Goal: Task Accomplishment & Management: Manage account settings

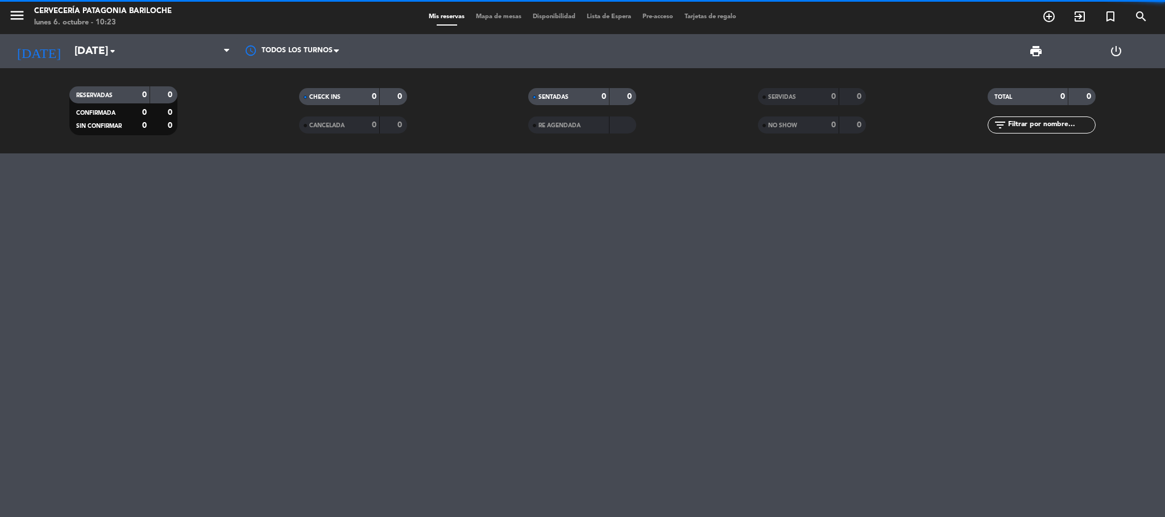
click at [26, 15] on span "menu" at bounding box center [22, 17] width 26 height 27
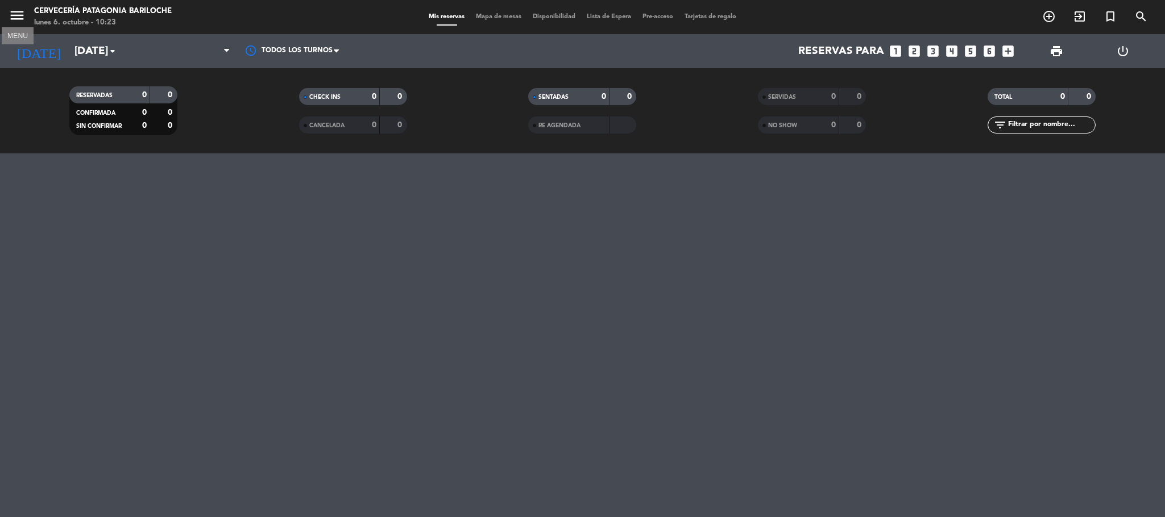
click at [15, 14] on icon "menu" at bounding box center [17, 15] width 17 height 17
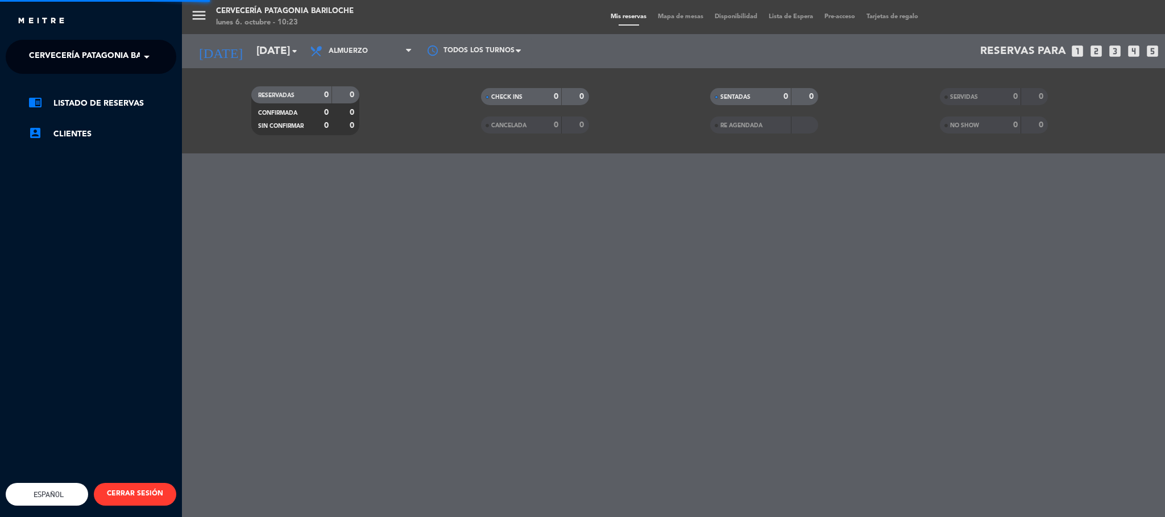
click at [93, 60] on span "Cervecería Patagonia Bariloche" at bounding box center [103, 57] width 148 height 24
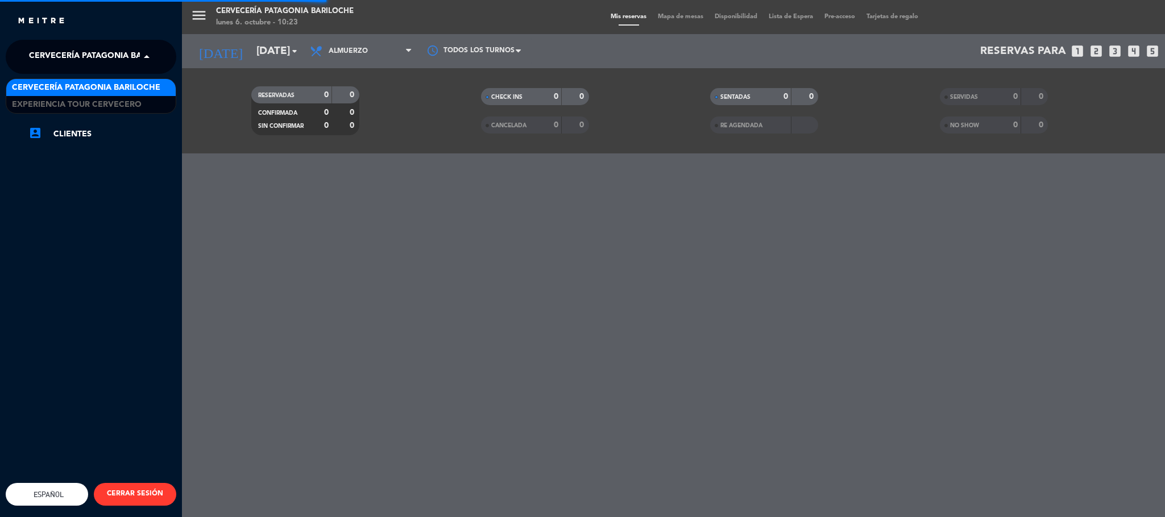
click at [99, 111] on div "Experiencia Tour Cervecero" at bounding box center [90, 104] width 169 height 17
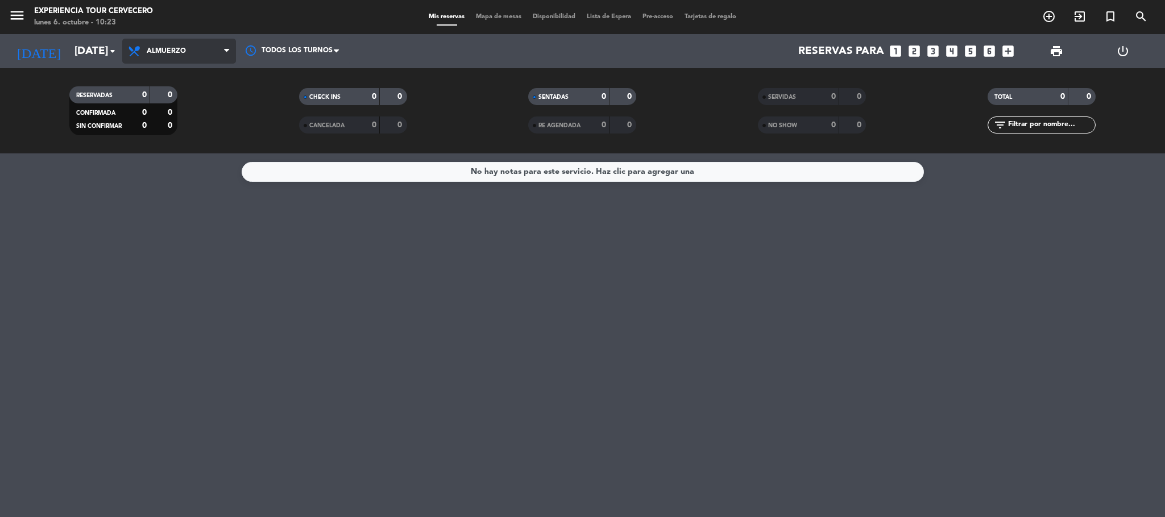
click at [171, 57] on span "Almuerzo" at bounding box center [179, 51] width 114 height 25
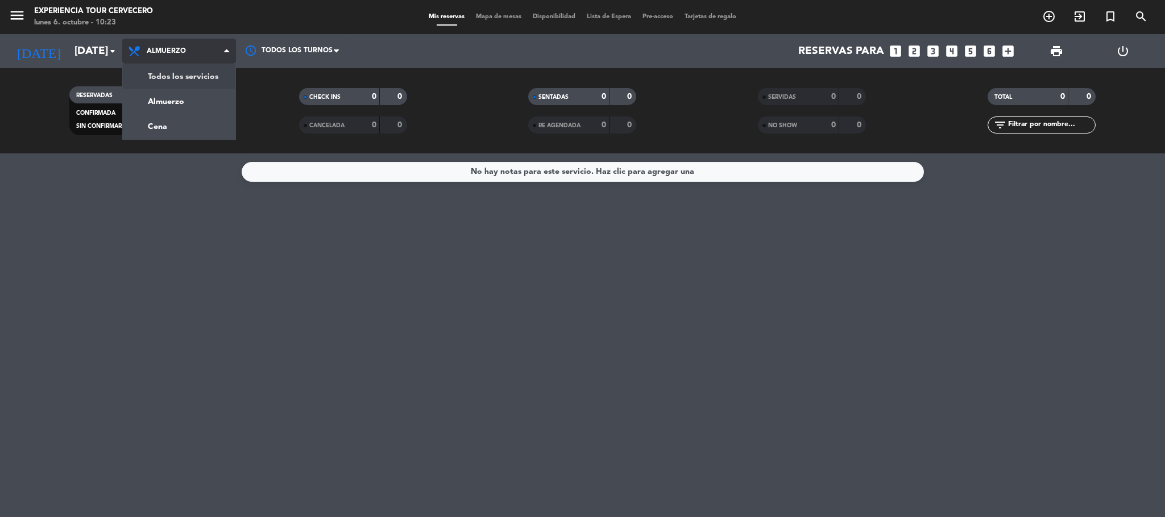
click at [180, 73] on div "menu Experiencia Tour Cervecero [DATE] 6. octubre - 10:23 Mis reservas Mapa de …" at bounding box center [582, 77] width 1165 height 154
